Goal: Download file/media

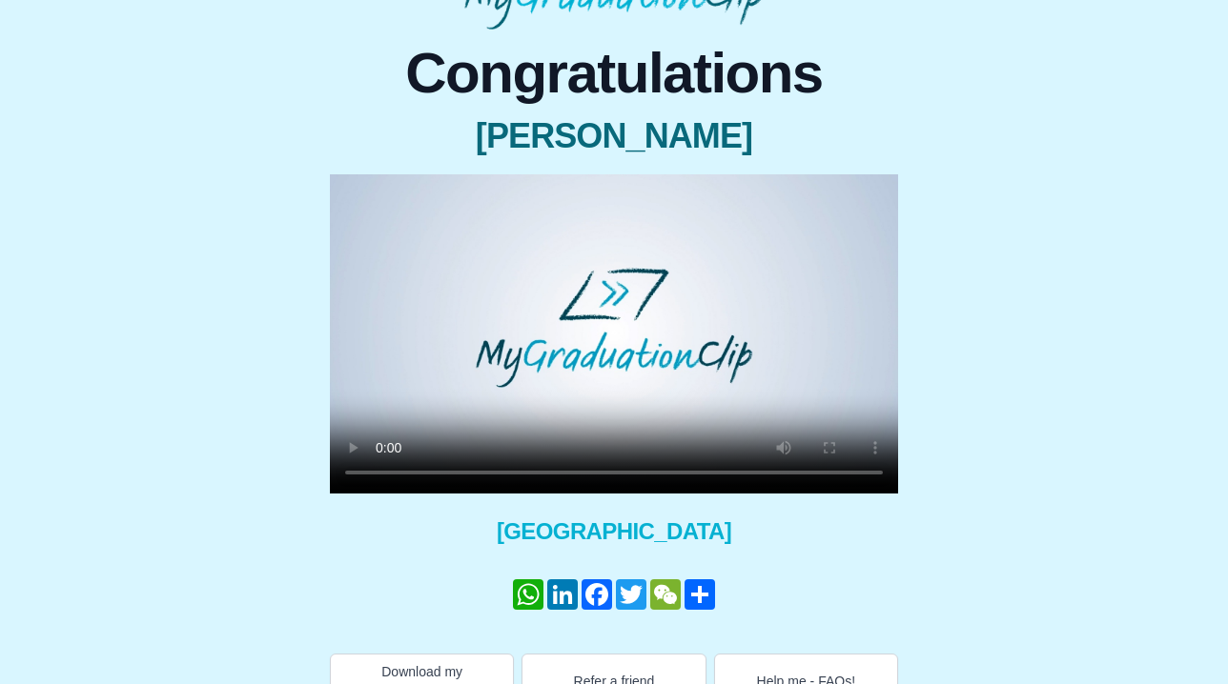
scroll to position [117, 0]
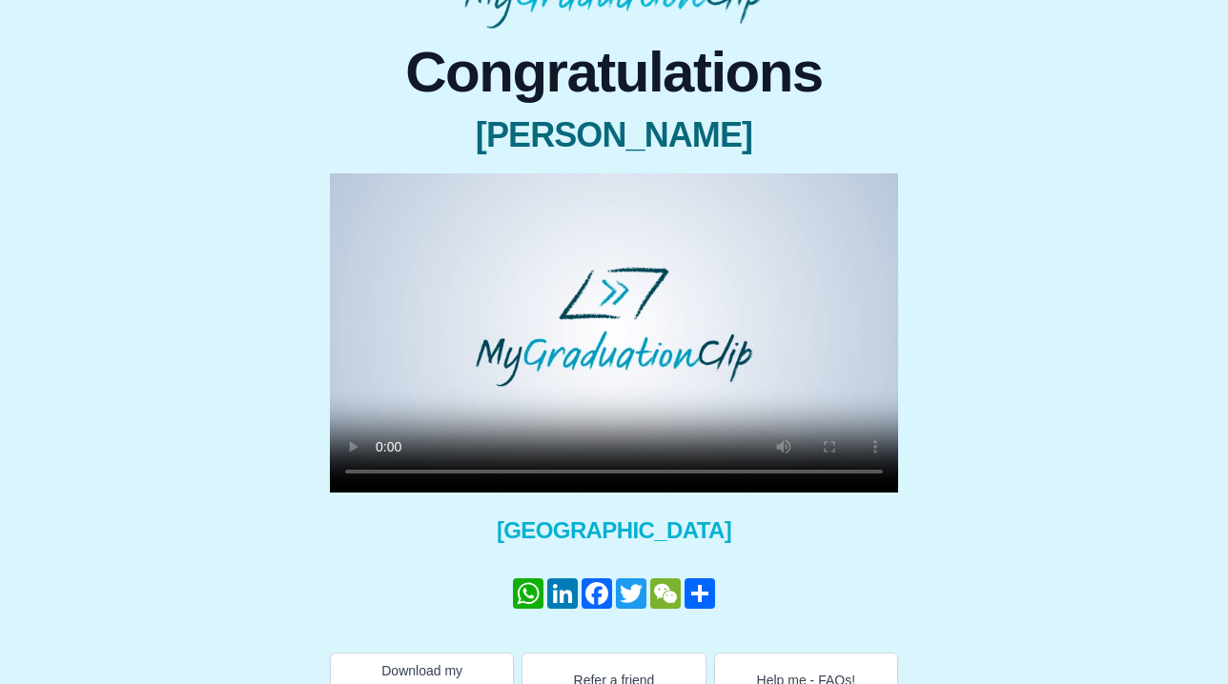
click at [383, 471] on video at bounding box center [614, 332] width 568 height 319
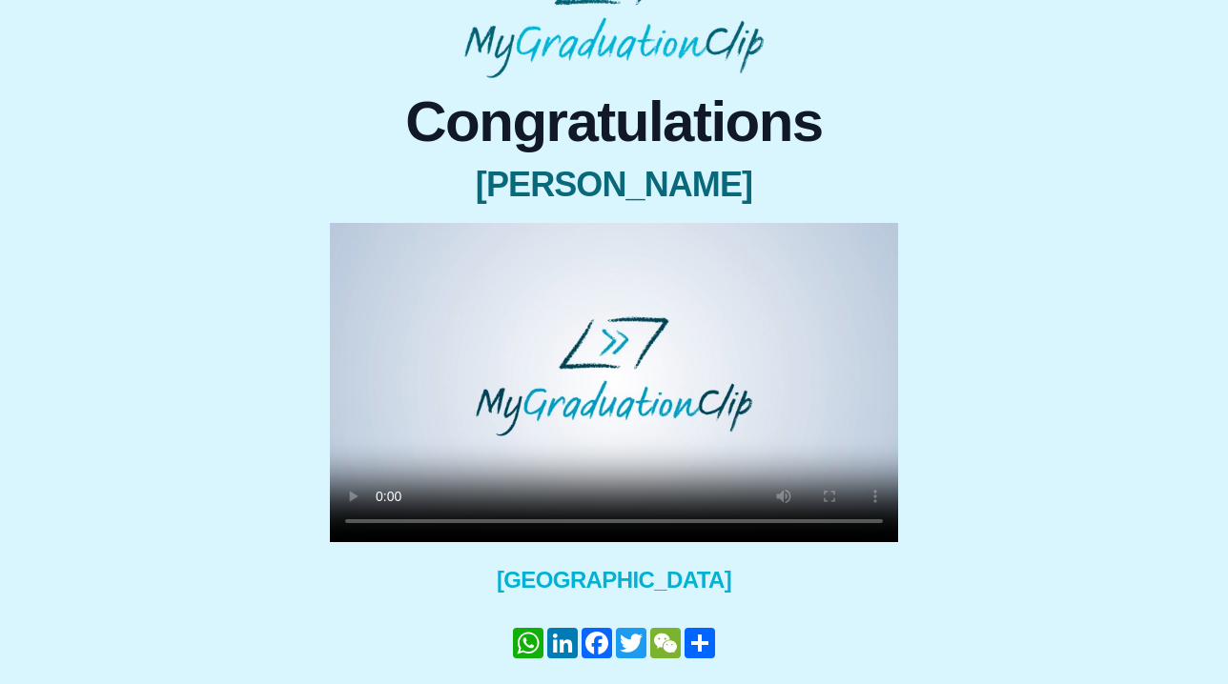
scroll to position [70, 0]
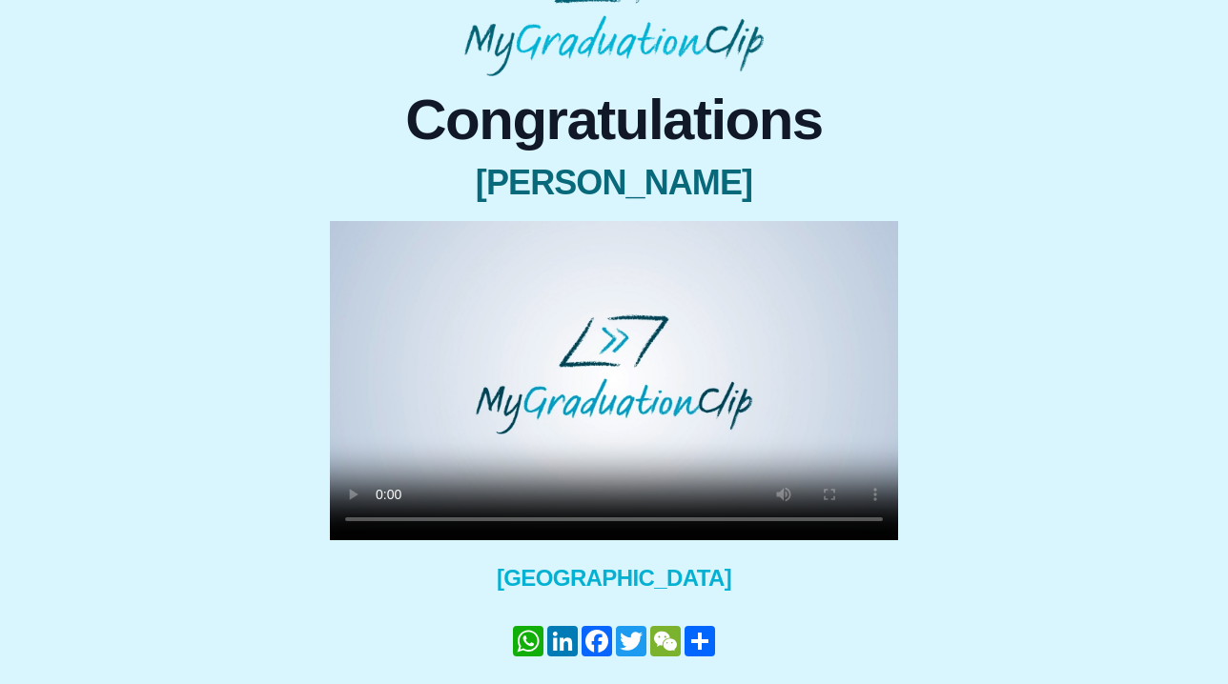
click at [639, 367] on video at bounding box center [614, 380] width 568 height 319
click at [383, 518] on video at bounding box center [614, 380] width 568 height 319
click at [381, 520] on video at bounding box center [614, 380] width 568 height 319
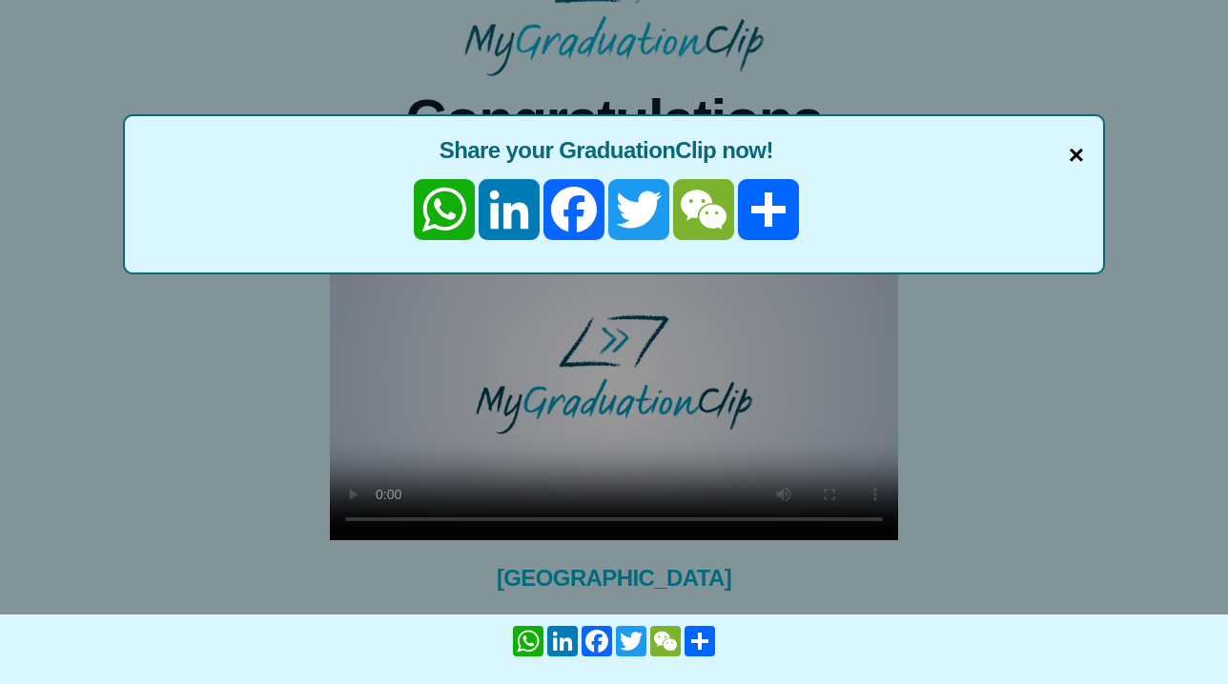
click at [1081, 158] on span "×" at bounding box center [1075, 155] width 15 height 40
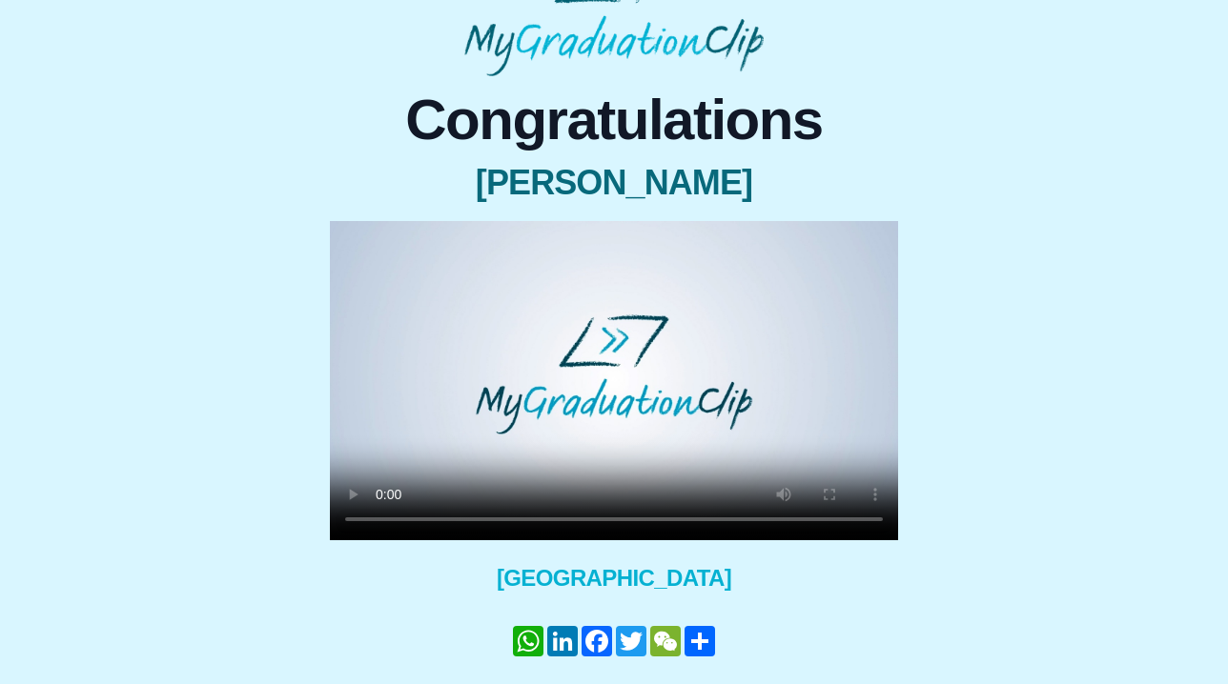
click at [377, 523] on video at bounding box center [614, 380] width 568 height 319
click at [380, 519] on video at bounding box center [614, 380] width 568 height 319
click at [348, 246] on video at bounding box center [614, 380] width 568 height 319
click at [360, 234] on video at bounding box center [614, 380] width 568 height 319
click at [380, 520] on video at bounding box center [614, 380] width 568 height 319
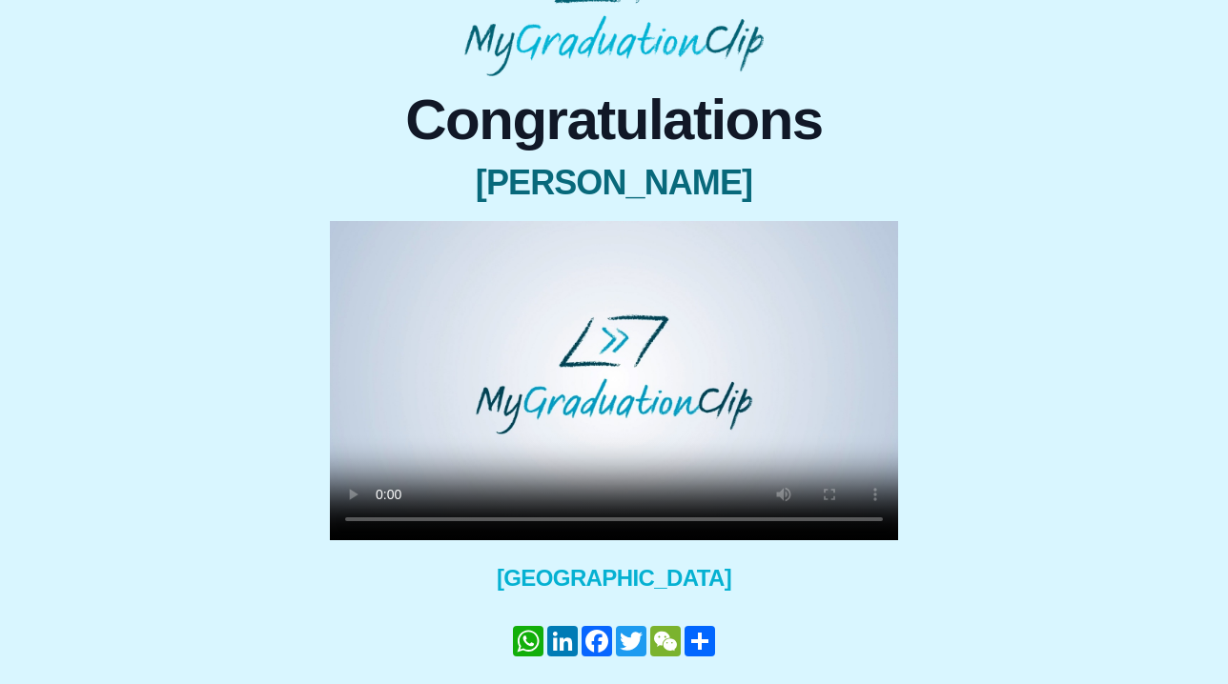
click at [390, 244] on video at bounding box center [614, 380] width 568 height 319
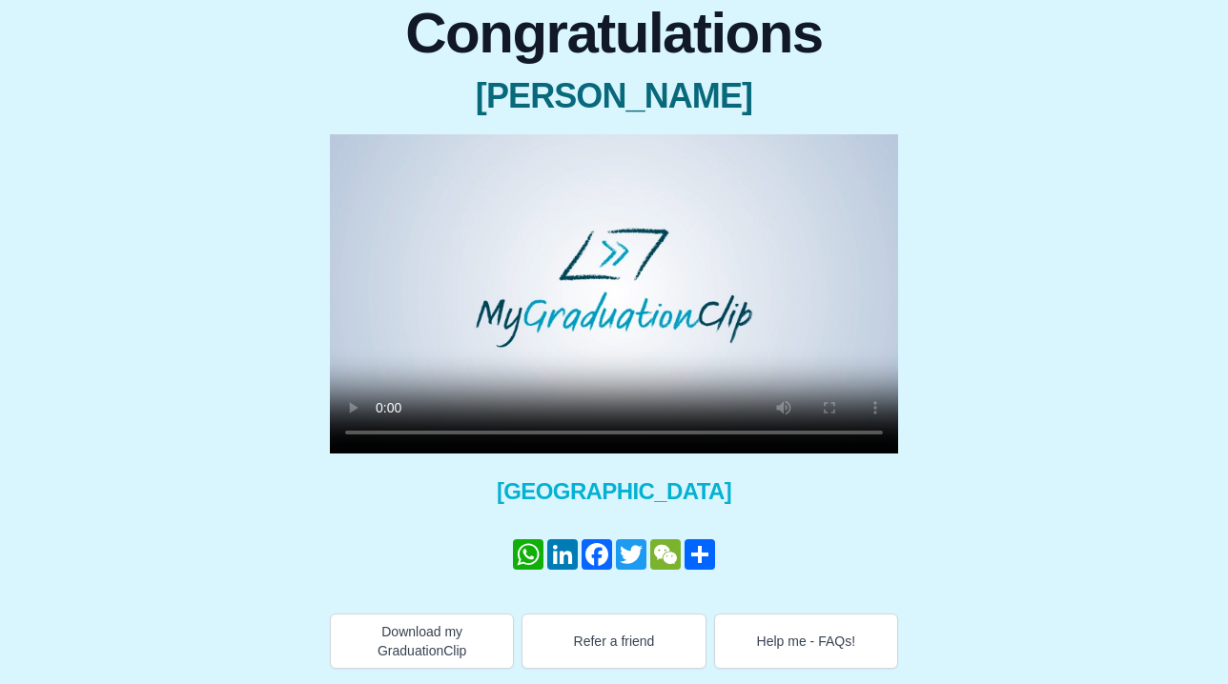
scroll to position [156, 0]
click at [393, 624] on button "Download my GraduationClip" at bounding box center [422, 641] width 184 height 55
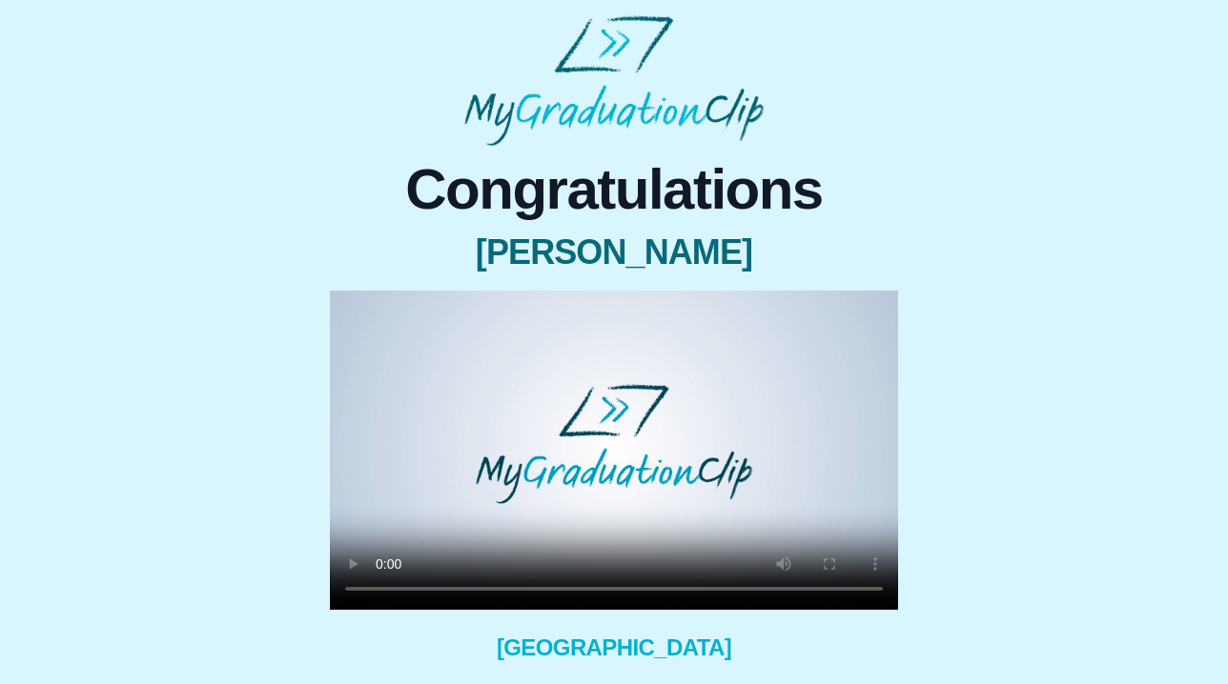
scroll to position [0, 0]
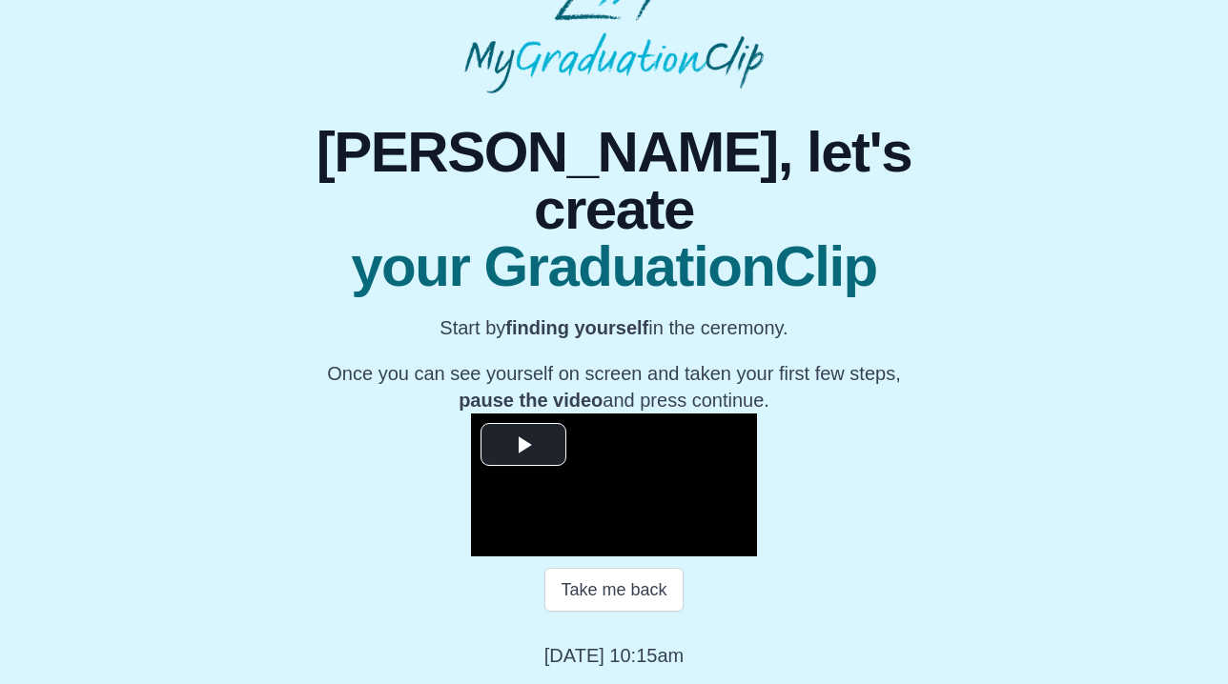
scroll to position [197, 0]
click at [523, 444] on span "Video Player" at bounding box center [523, 444] width 0 height 0
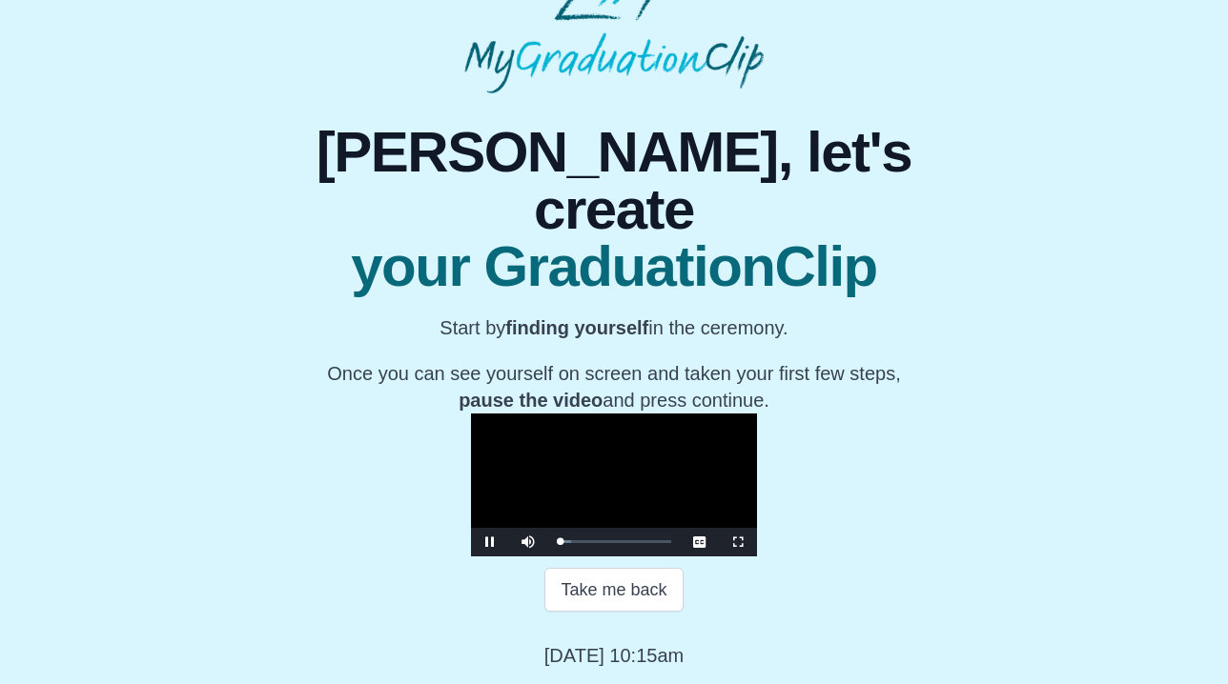
click at [490, 542] on span "Video Player" at bounding box center [490, 542] width 0 height 0
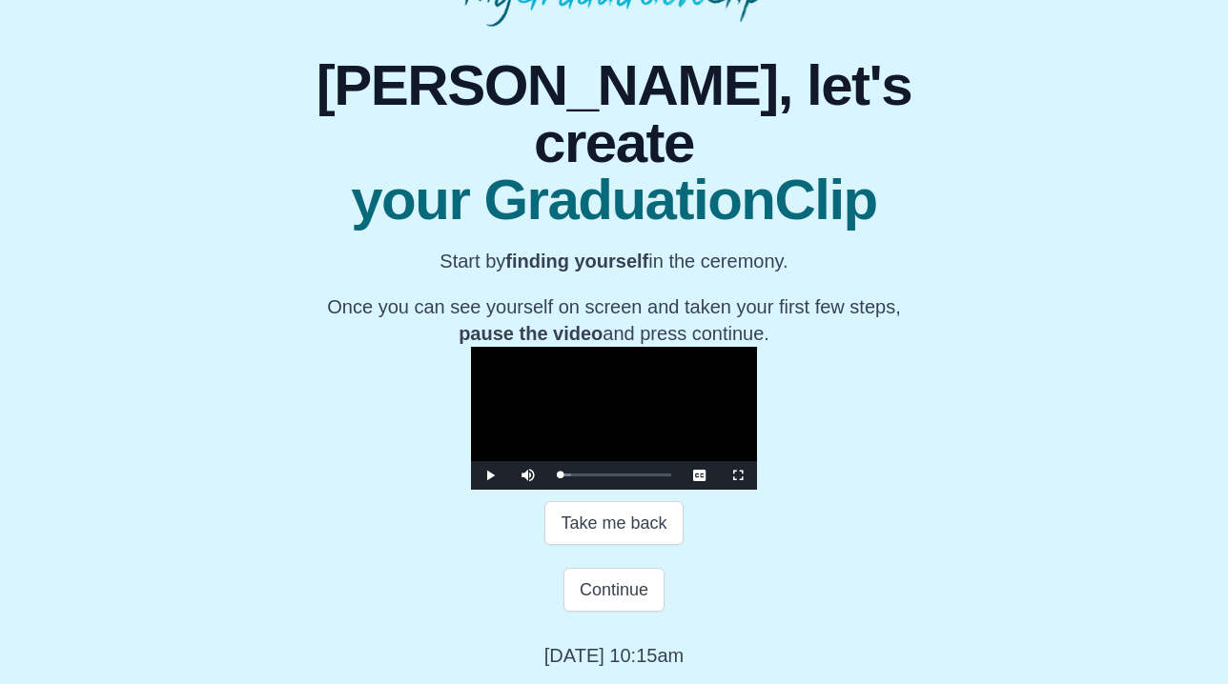
click at [490, 476] on span "Video Player" at bounding box center [490, 476] width 0 height 0
click at [738, 476] on span "Video Player" at bounding box center [738, 476] width 0 height 0
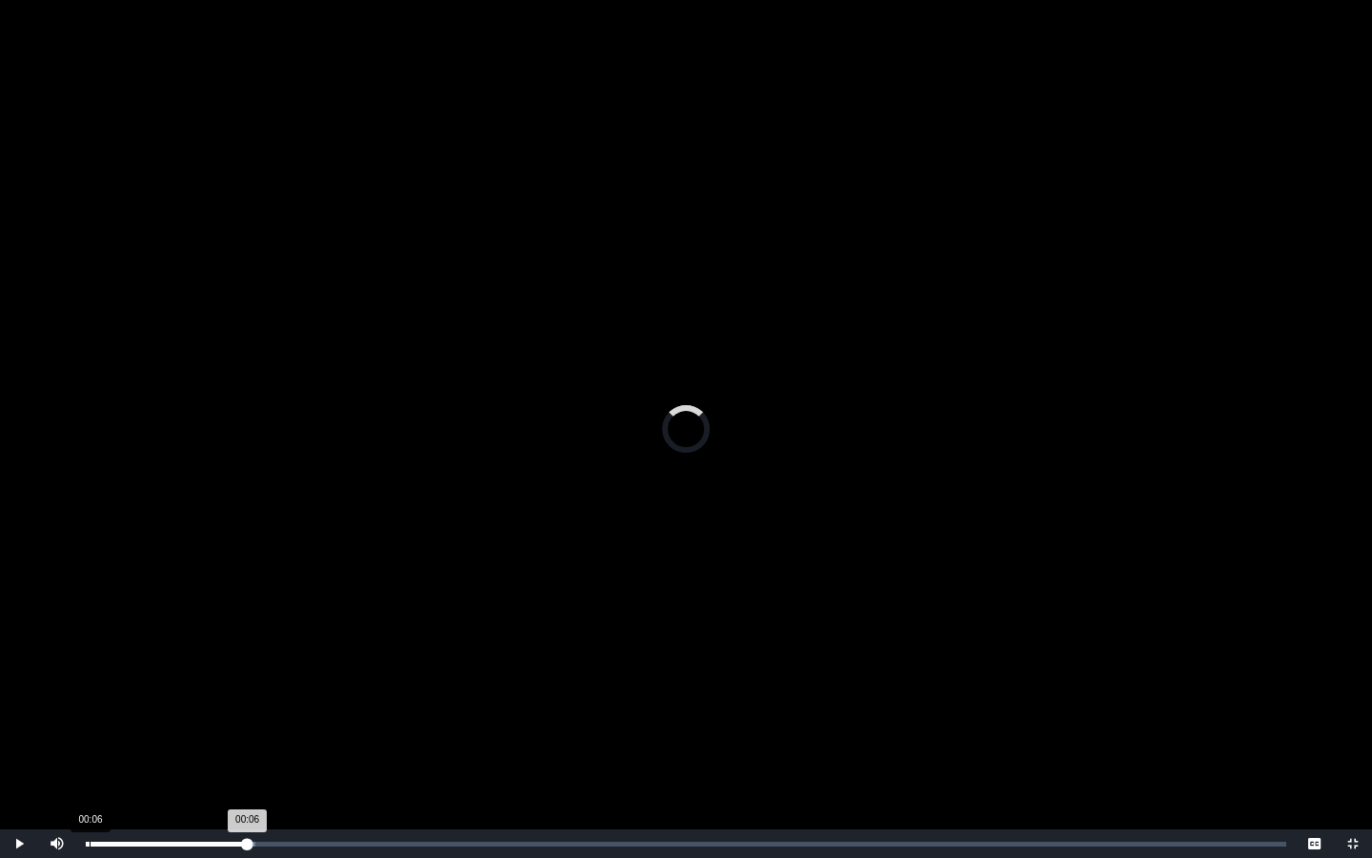
click at [90, 683] on div "Loaded : 0% 00:06 00:06 Progress : 0%" at bounding box center [686, 843] width 1220 height 29
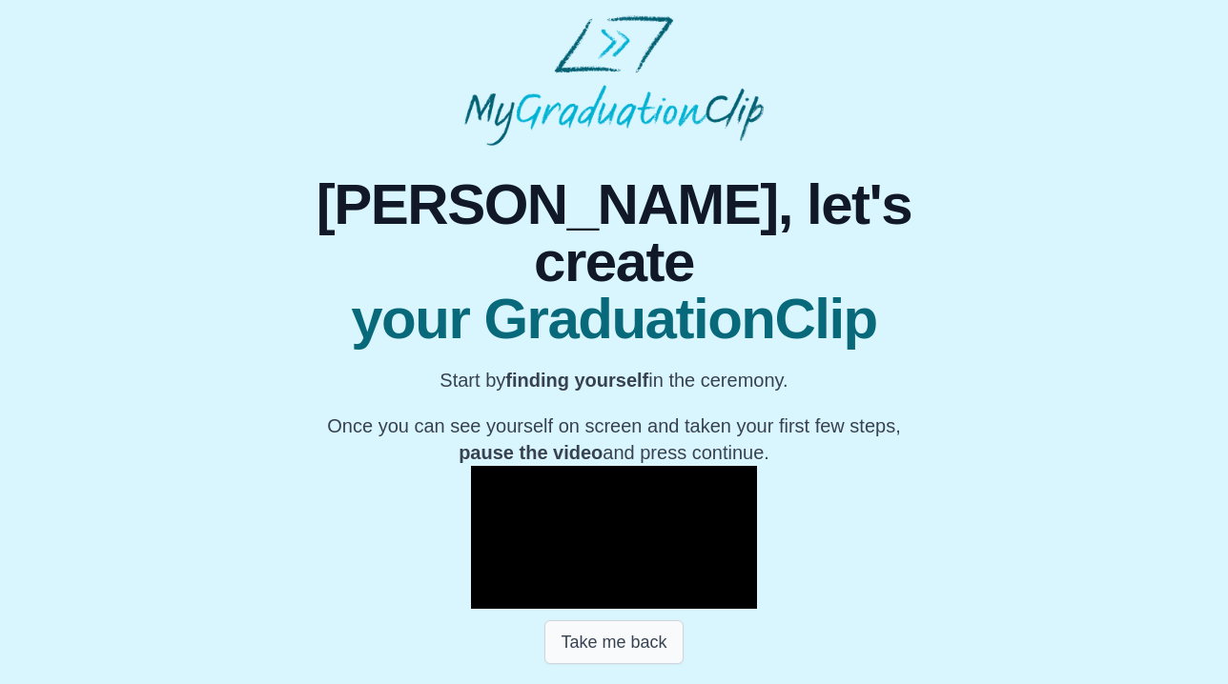
click at [624, 620] on button "Take me back" at bounding box center [613, 642] width 138 height 44
click at [595, 620] on button "Take me back" at bounding box center [613, 642] width 138 height 44
click at [599, 620] on button "Take me back" at bounding box center [613, 642] width 138 height 44
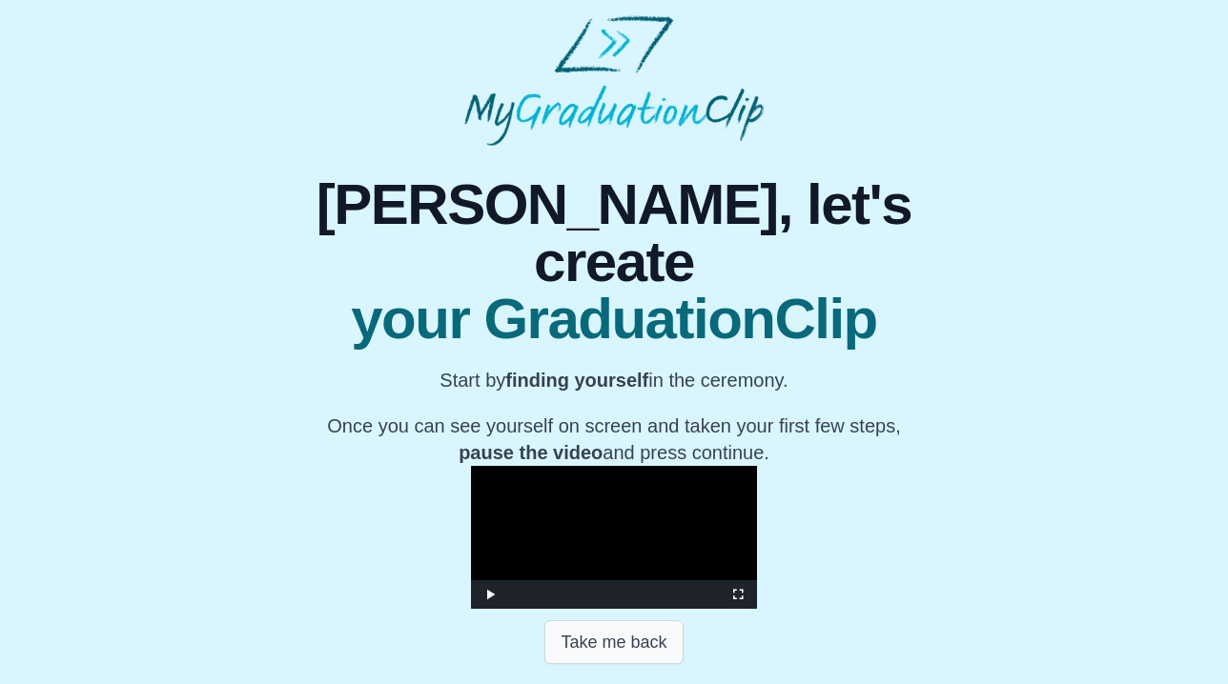
click at [599, 620] on button "Take me back" at bounding box center [613, 642] width 138 height 44
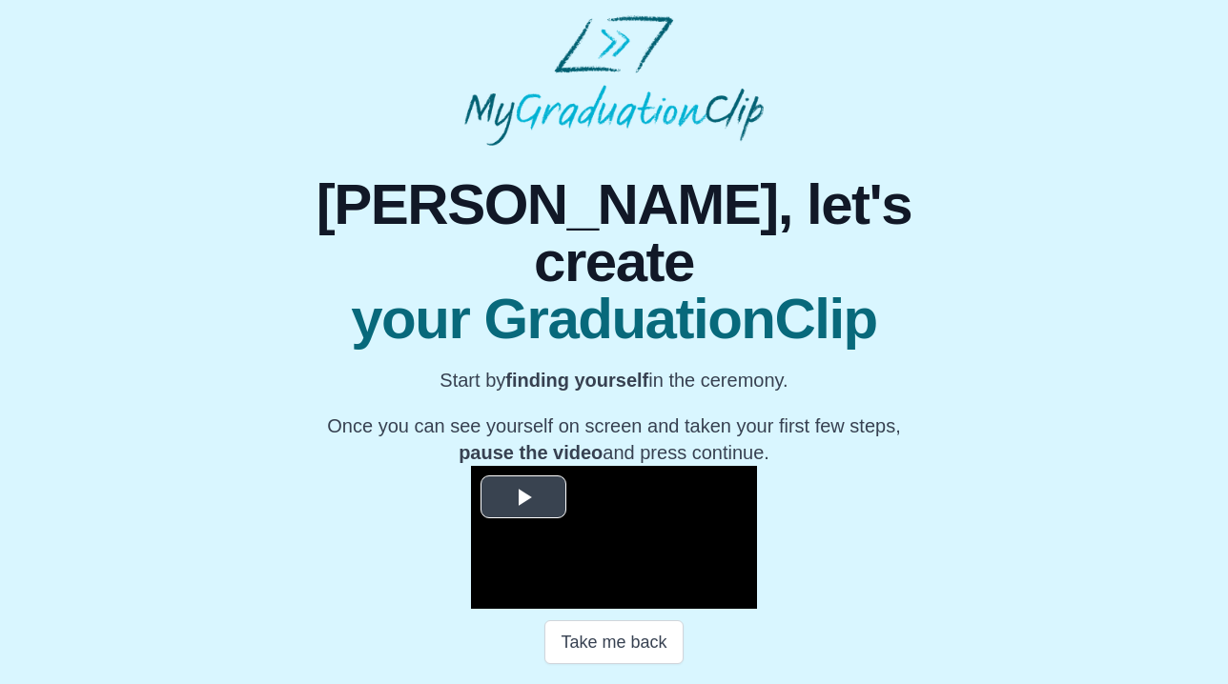
click at [523, 497] on span "Video Player" at bounding box center [523, 497] width 0 height 0
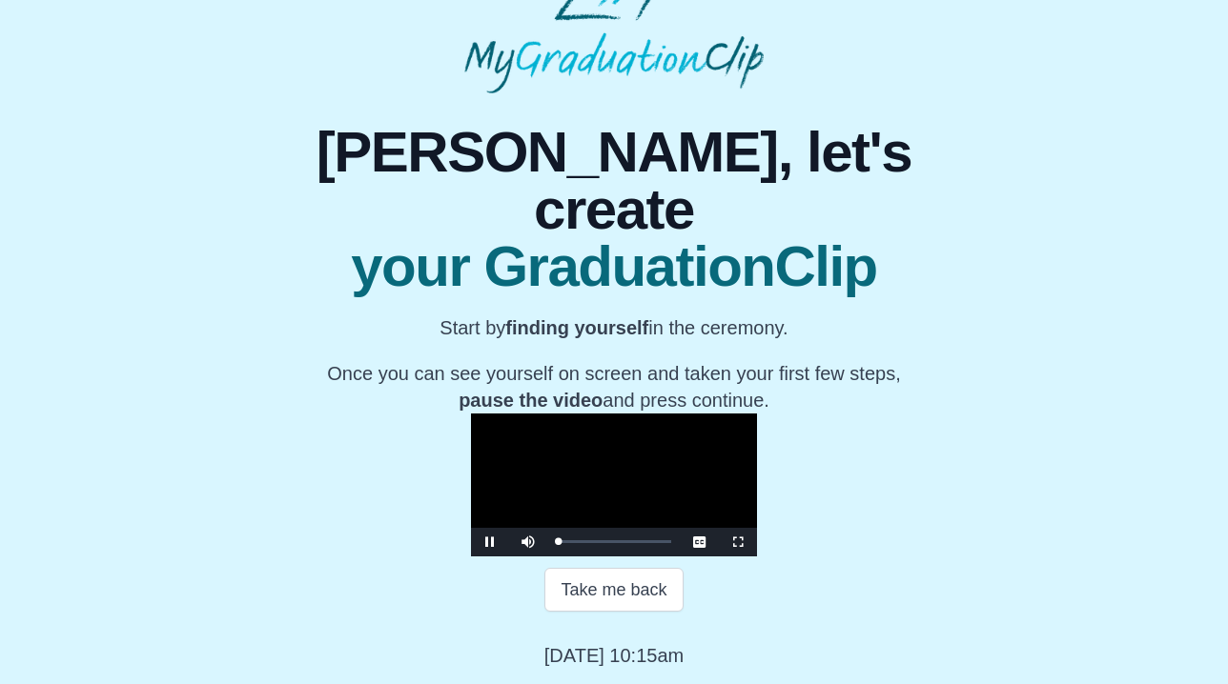
scroll to position [197, 0]
click at [738, 542] on span "Video Player" at bounding box center [738, 542] width 0 height 0
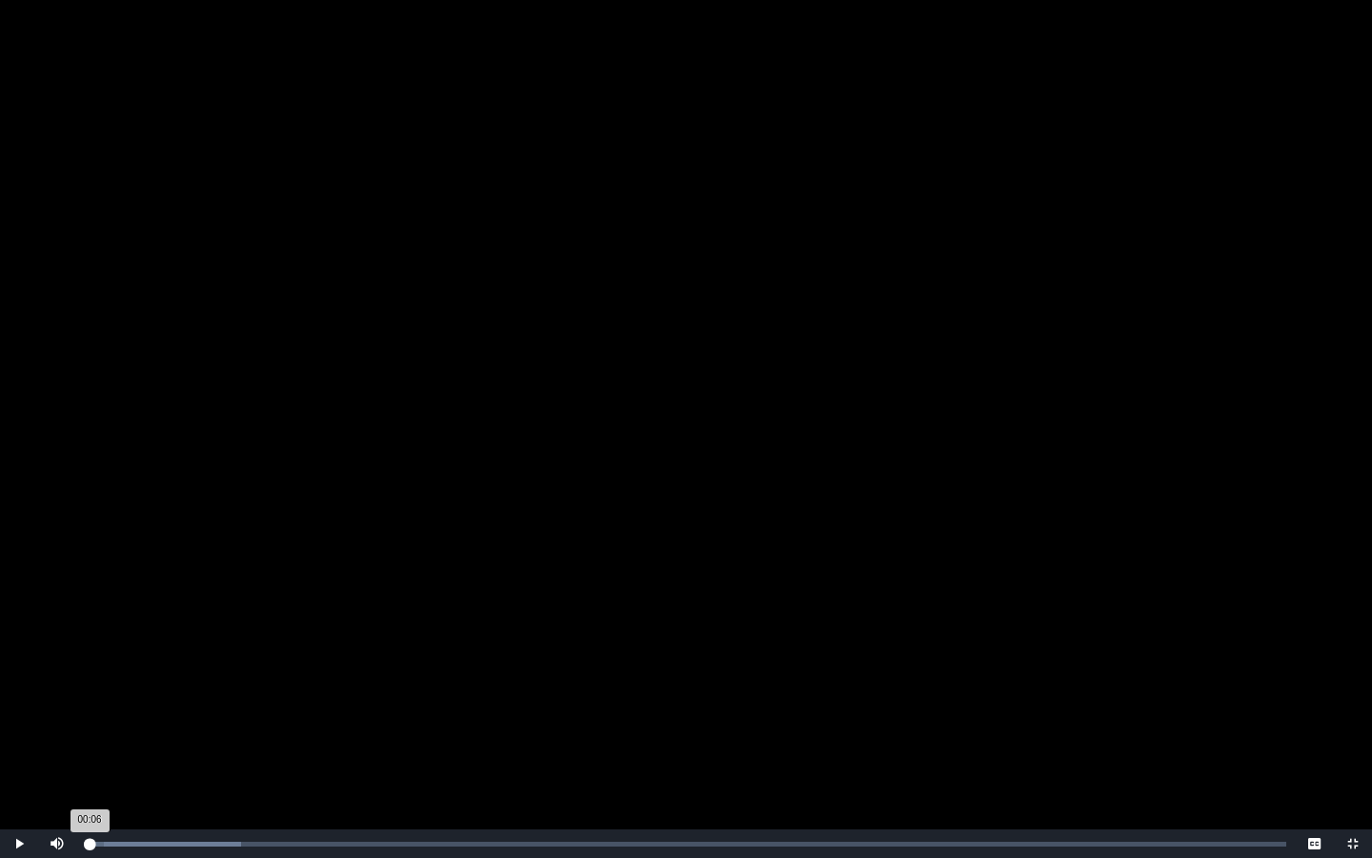
click at [90, 683] on div "Loaded : 0% 00:06 00:06 Progress : 0%" at bounding box center [686, 843] width 1220 height 29
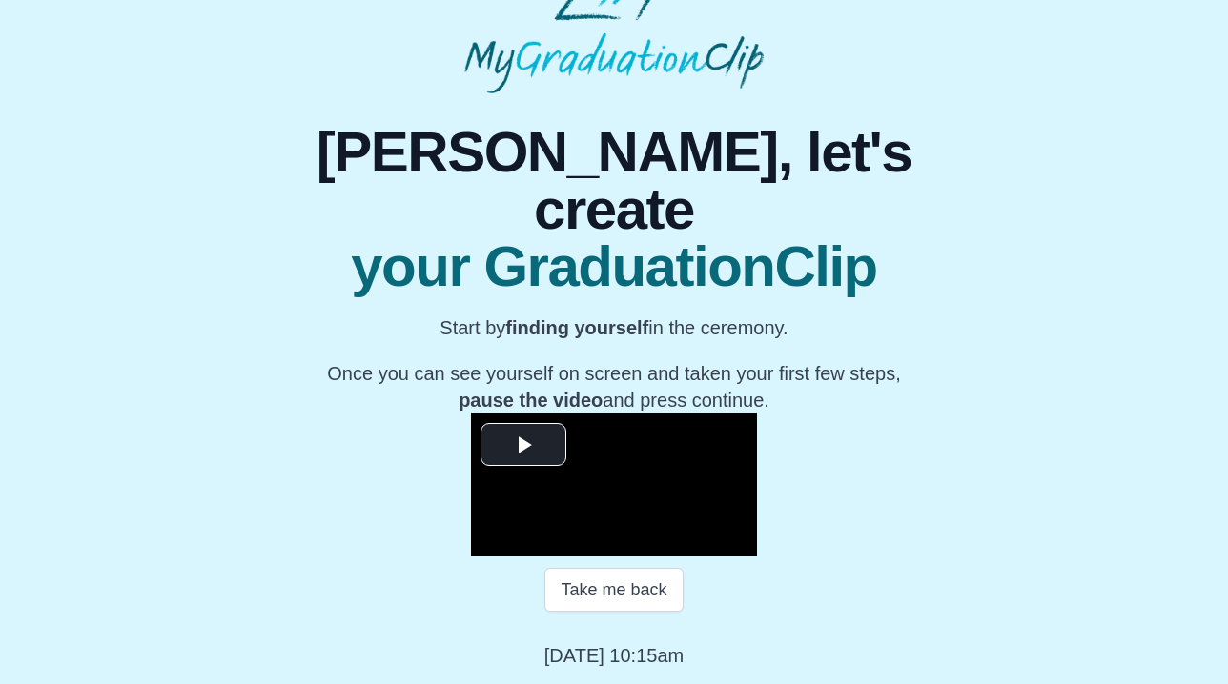
scroll to position [167, 0]
click at [523, 444] on span "Video Player" at bounding box center [523, 444] width 0 height 0
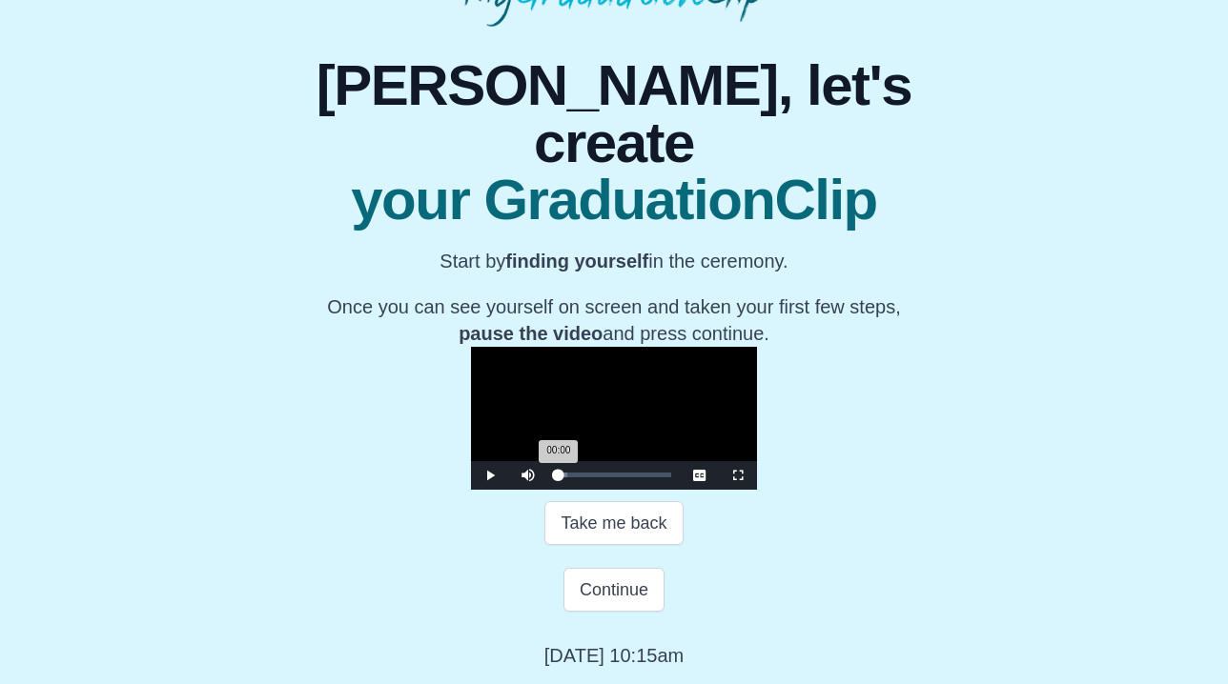
drag, startPoint x: 404, startPoint y: 571, endPoint x: 386, endPoint y: 571, distance: 18.1
click at [547, 490] on div "Loaded : 0% 00:00 00:00 Progress : 0%" at bounding box center [613, 475] width 133 height 29
click at [490, 476] on span "Video Player" at bounding box center [490, 476] width 0 height 0
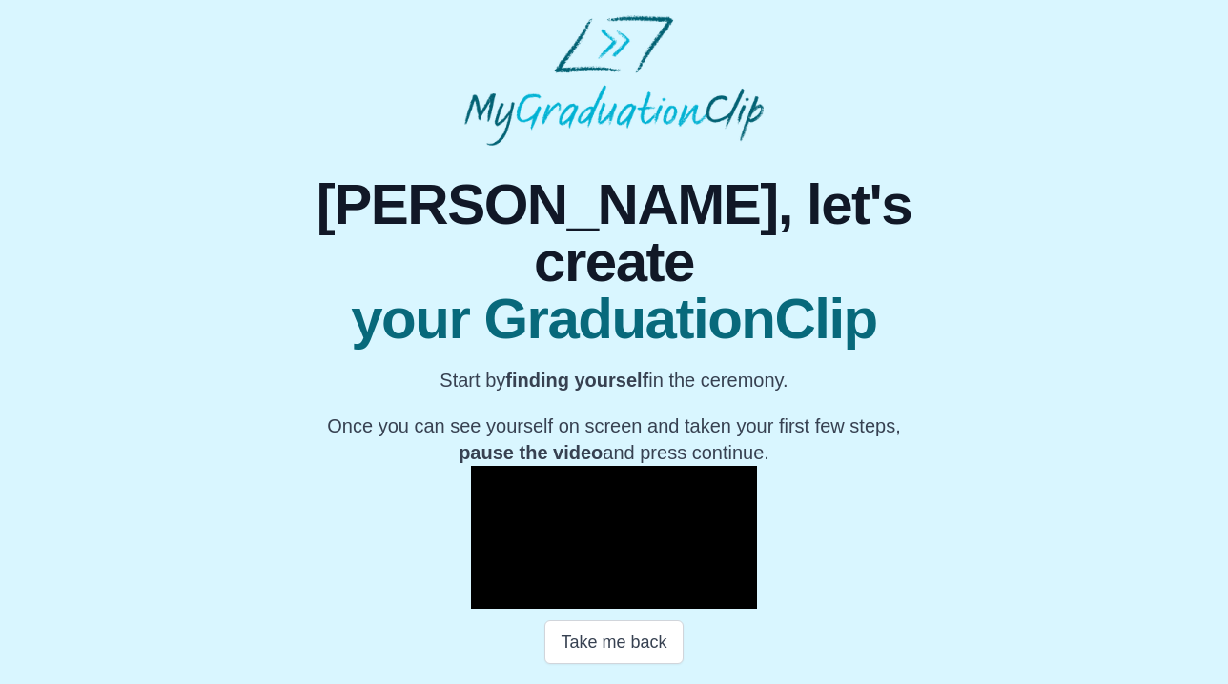
scroll to position [0, 0]
click at [744, 532] on video "Video Player" at bounding box center [614, 537] width 286 height 143
